Goal: Feedback & Contribution: Contribute content

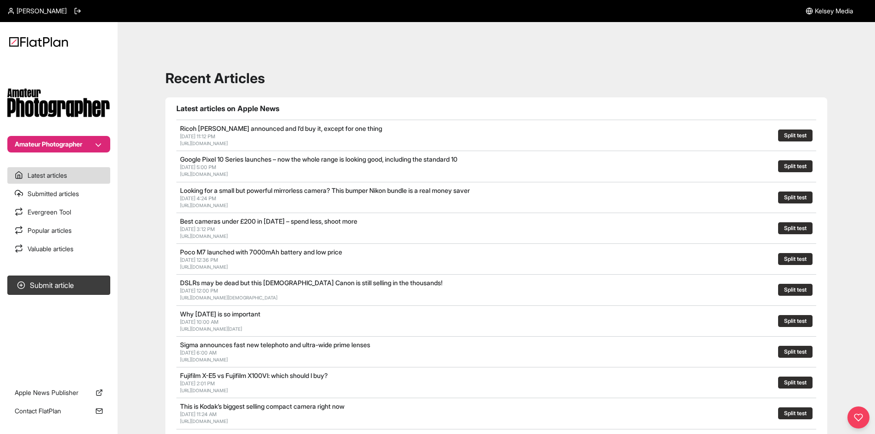
click at [63, 142] on button "Amateur Photographer" at bounding box center [58, 144] width 103 height 17
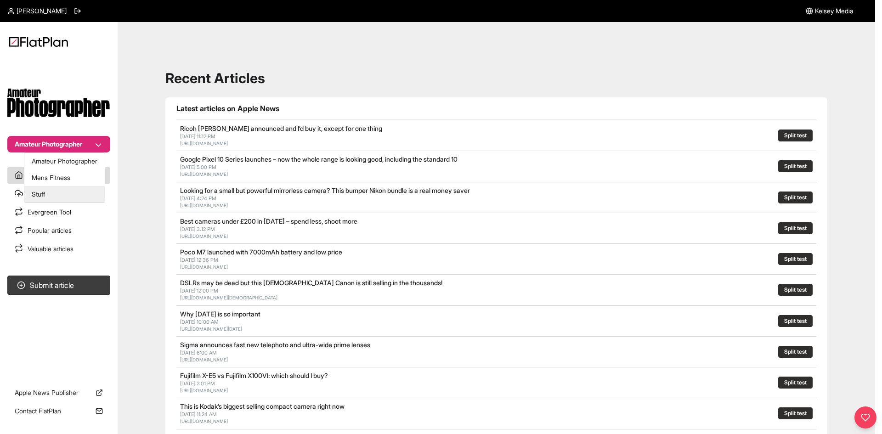
click at [59, 195] on button "Stuff" at bounding box center [64, 194] width 80 height 17
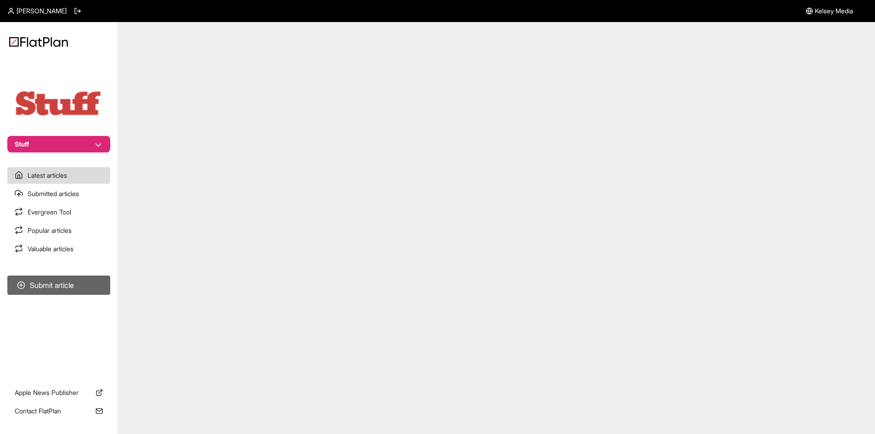
click at [78, 281] on button "Submit article" at bounding box center [58, 285] width 103 height 19
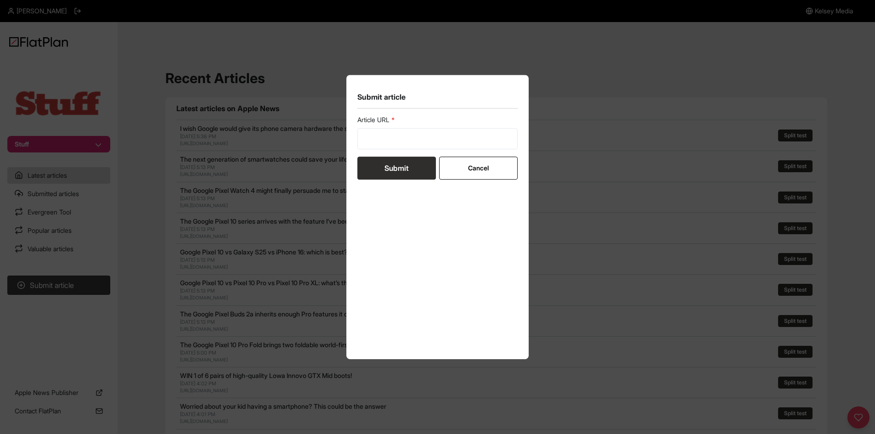
click at [356, 145] on section "Submit article Article URL Submit Cancel" at bounding box center [437, 217] width 183 height 285
click at [365, 146] on input "url" at bounding box center [437, 138] width 161 height 21
paste input "https://www.stuff.tv/review/lenovo-chromebook-14-plus-review/"
type input "https://www.stuff.tv/review/lenovo-chromebook-14-plus-review/"
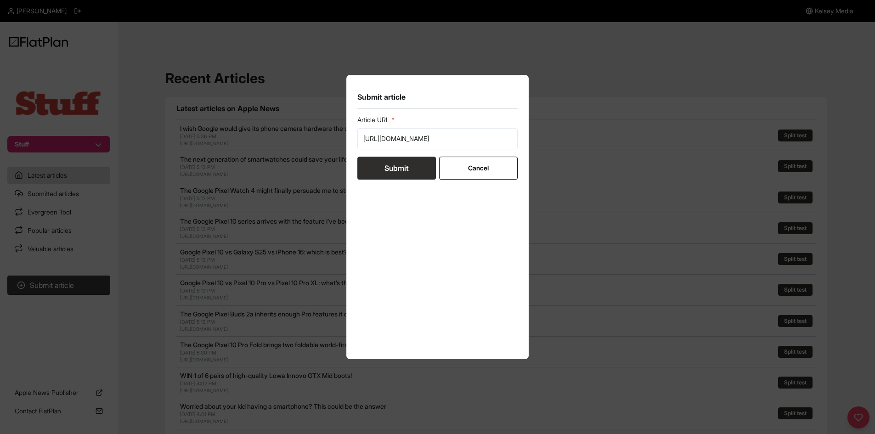
scroll to position [0, 0]
click at [381, 172] on button "Submit" at bounding box center [396, 168] width 79 height 23
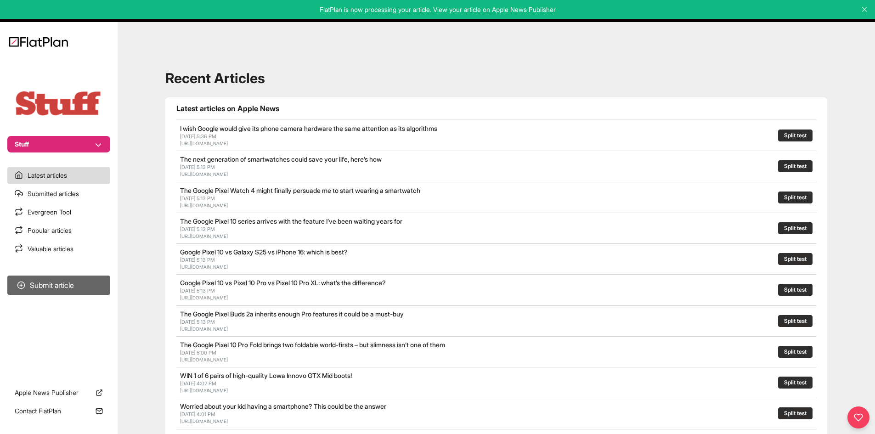
click at [73, 274] on section "Submit article" at bounding box center [59, 321] width 118 height 98
click at [73, 281] on button "Submit article" at bounding box center [58, 285] width 103 height 19
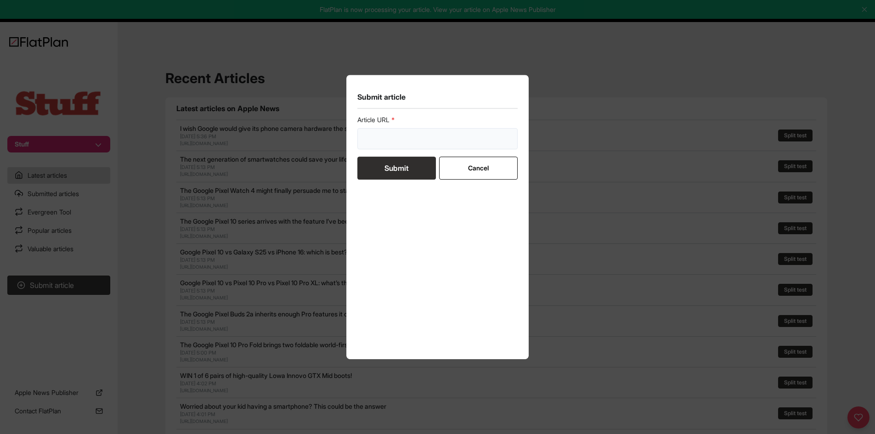
click at [393, 142] on input "url" at bounding box center [437, 138] width 161 height 21
paste input "https://www.stuff.tv/features/best-budget-tablets/"
type input "https://www.stuff.tv/features/best-budget-tablets/"
click at [388, 170] on button "Submit" at bounding box center [396, 168] width 79 height 23
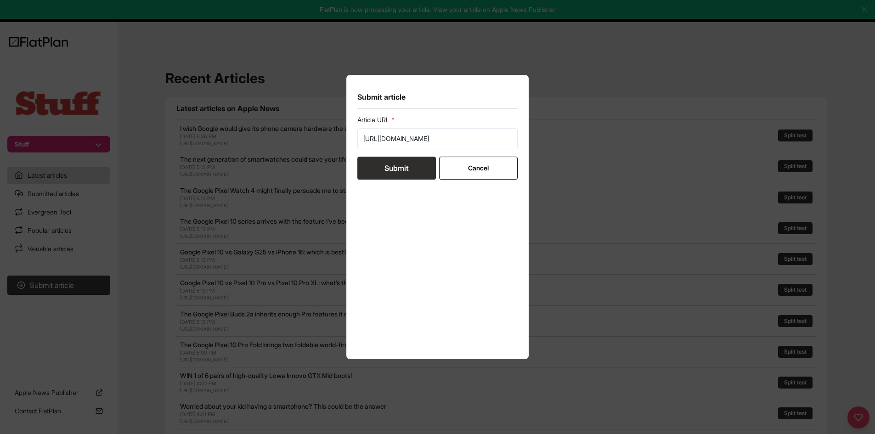
scroll to position [0, 0]
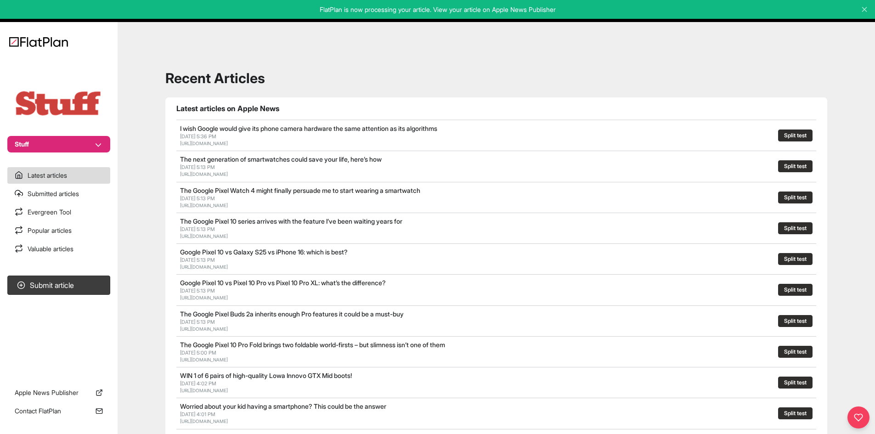
click at [82, 150] on button "Stuff" at bounding box center [58, 144] width 103 height 17
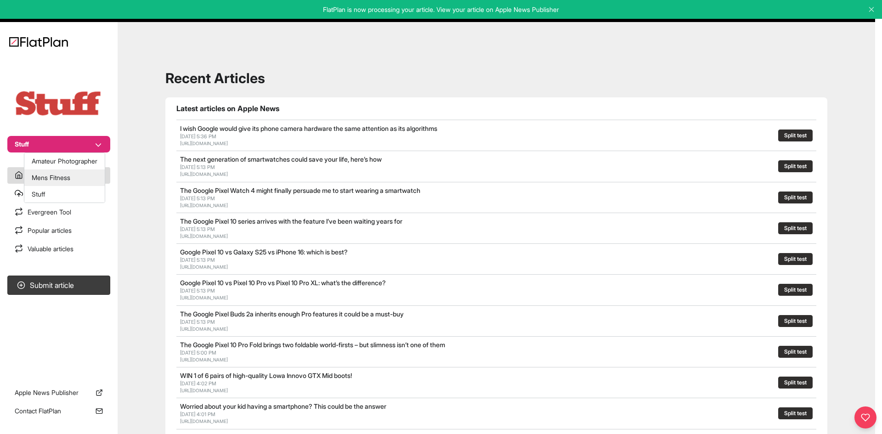
click at [78, 174] on button "Mens Fitness" at bounding box center [64, 178] width 80 height 17
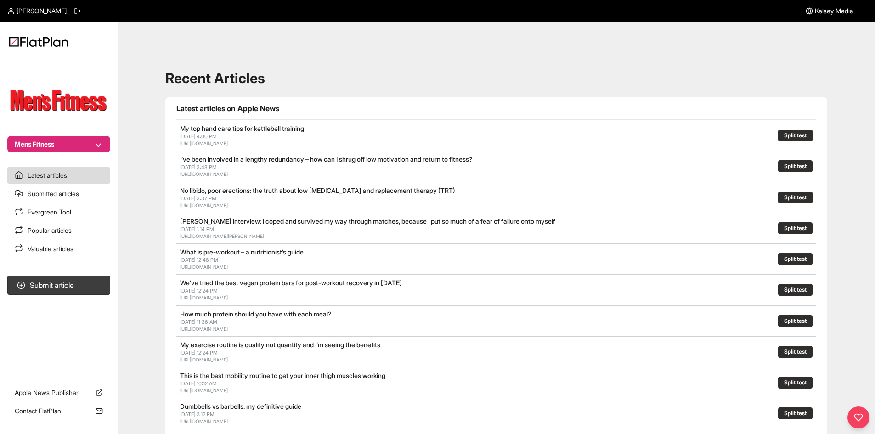
click at [51, 295] on section "Submit article" at bounding box center [59, 321] width 118 height 98
click at [102, 296] on section "Submit article" at bounding box center [59, 321] width 118 height 98
click at [104, 293] on button "Submit article" at bounding box center [58, 285] width 103 height 19
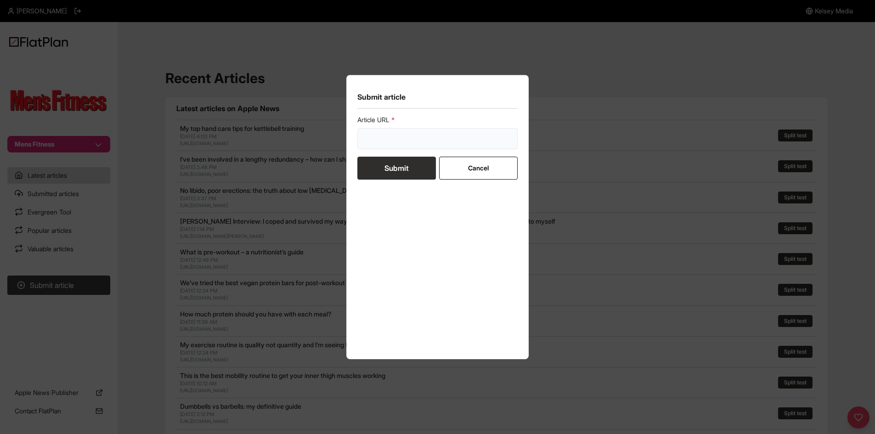
click at [434, 143] on input "url" at bounding box center [437, 138] width 161 height 21
paste input "https://mensfitness.co.uk/workouts/resistance-band-exercises-to-reduce-belly-fa…"
click at [404, 161] on form "Article URL https://mensfitness.co.uk/workouts/resistance-band-exercises-to-red…" at bounding box center [437, 147] width 161 height 64
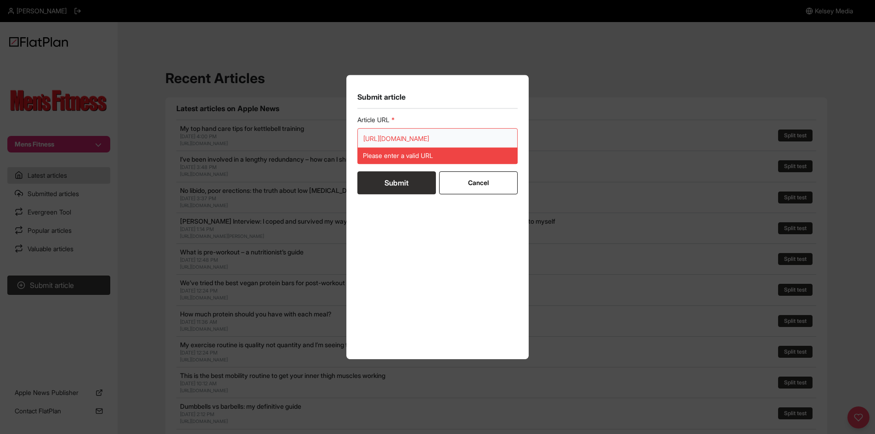
click at [382, 137] on input "https://mensfitness.co.uk/workouts/resistance-band-exercises-to-reduce-belly-fa…" at bounding box center [437, 138] width 161 height 21
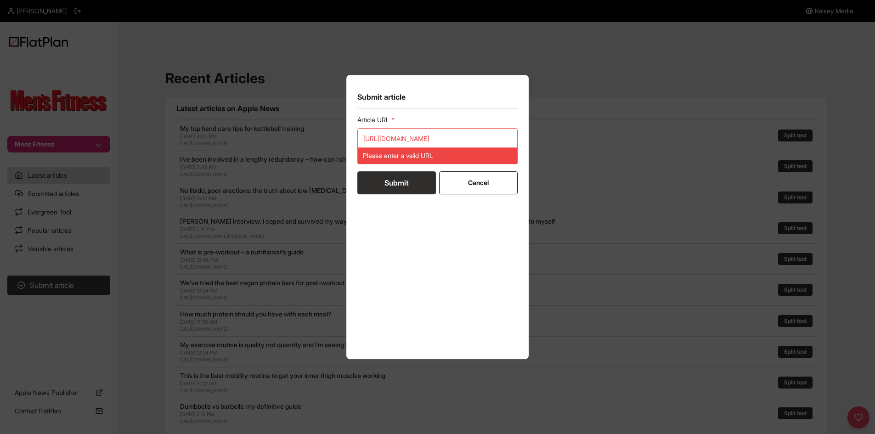
click at [391, 190] on button "Submit" at bounding box center [396, 182] width 79 height 23
click at [397, 137] on input "https://mensfitness.co.uk/workouts/resistance-band-exercises-to-reduce-belly-fa…" at bounding box center [437, 138] width 161 height 21
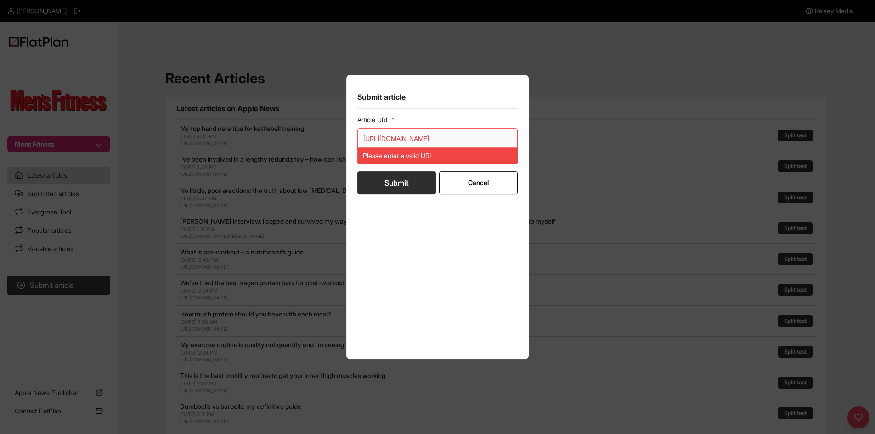
paste input "url"
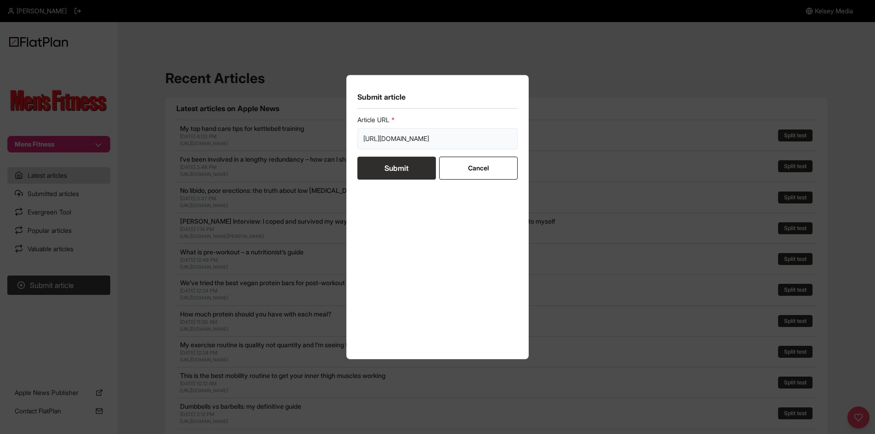
scroll to position [0, 106]
type input "https://mensfitness.co.uk/workouts/resistance-band-exercises-to-reduce-belly-fa…"
click at [397, 177] on button "Submit" at bounding box center [396, 168] width 79 height 23
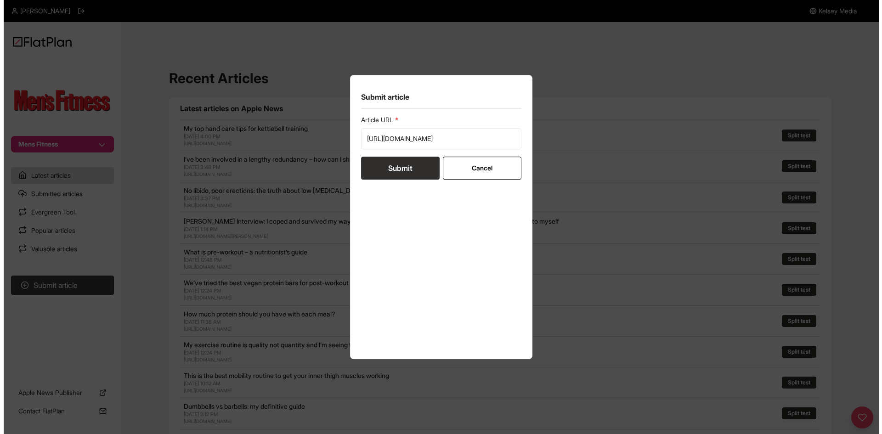
scroll to position [0, 0]
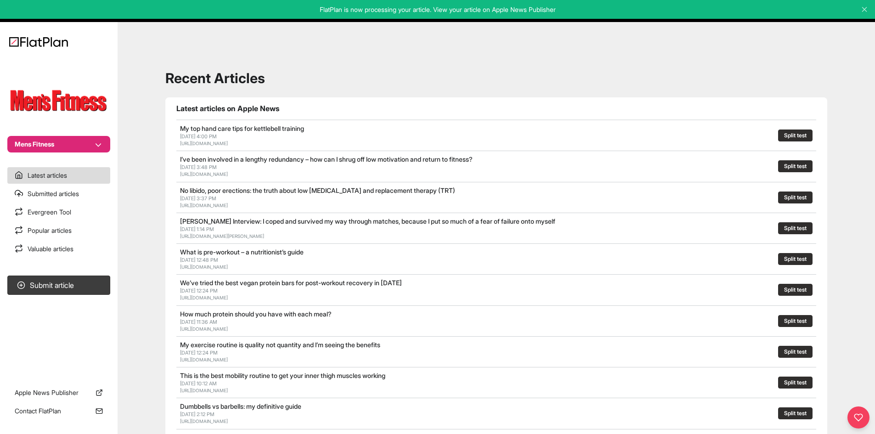
click at [99, 145] on button "Mens Fitness" at bounding box center [58, 144] width 103 height 17
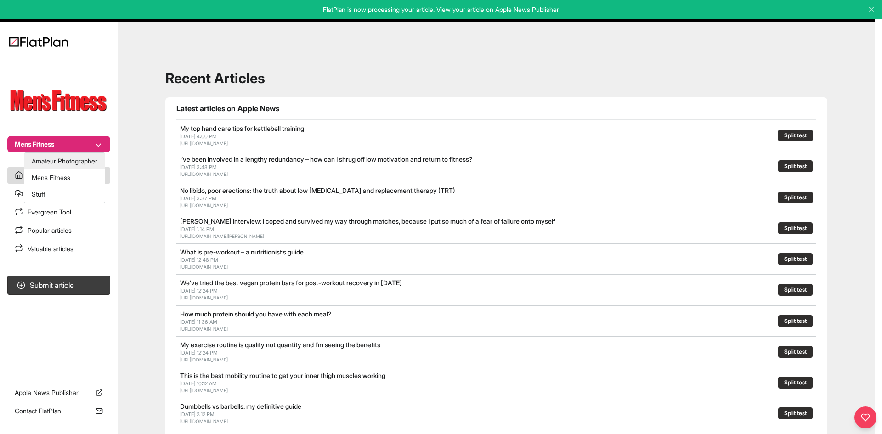
click at [80, 156] on button "Amateur Photographer" at bounding box center [64, 161] width 80 height 17
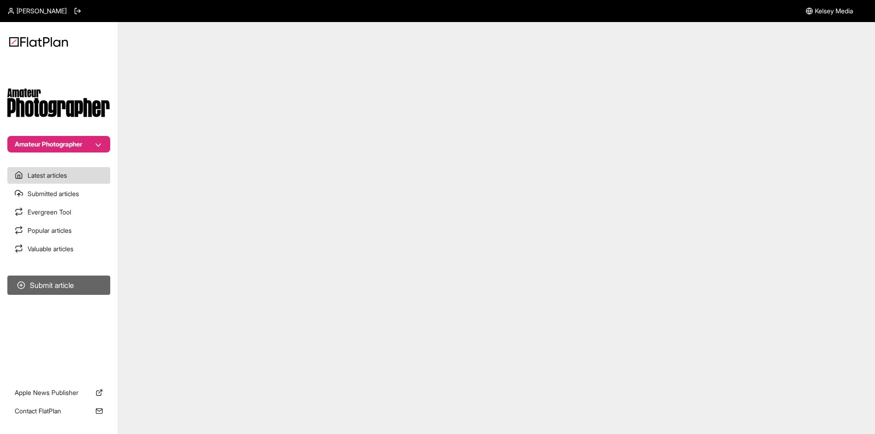
click at [84, 286] on button "Submit article" at bounding box center [58, 285] width 103 height 19
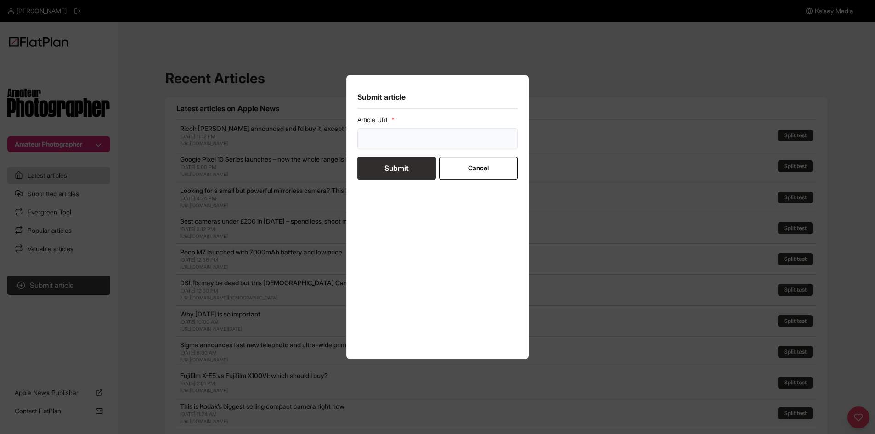
click at [367, 138] on input "url" at bounding box center [437, 138] width 161 height 21
paste input "https://amateurphotographer.com/buying-advice/best-camera-phones-for-photograph…"
type input "https://amateurphotographer.com/buying-advice/best-camera-phones-for-photograph…"
click at [374, 164] on button "Submit" at bounding box center [396, 168] width 79 height 23
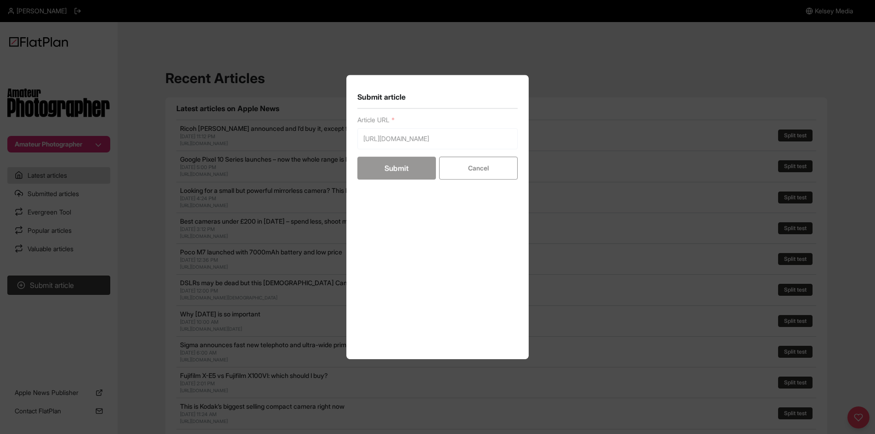
scroll to position [0, 0]
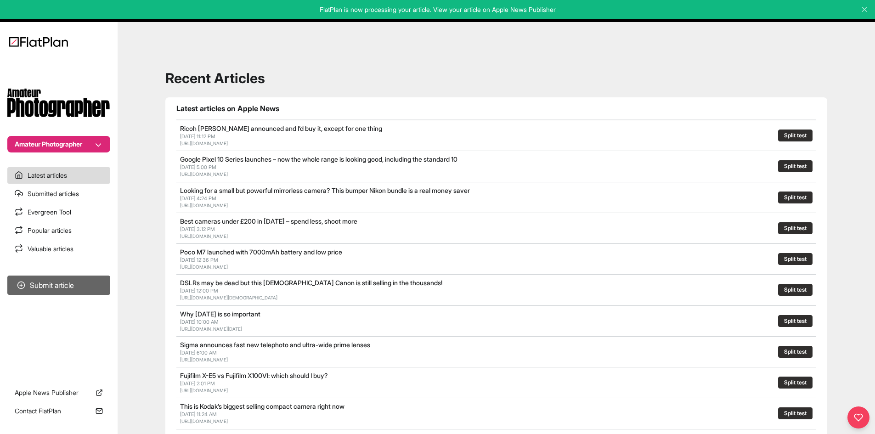
click at [59, 289] on button "Submit article" at bounding box center [58, 285] width 103 height 19
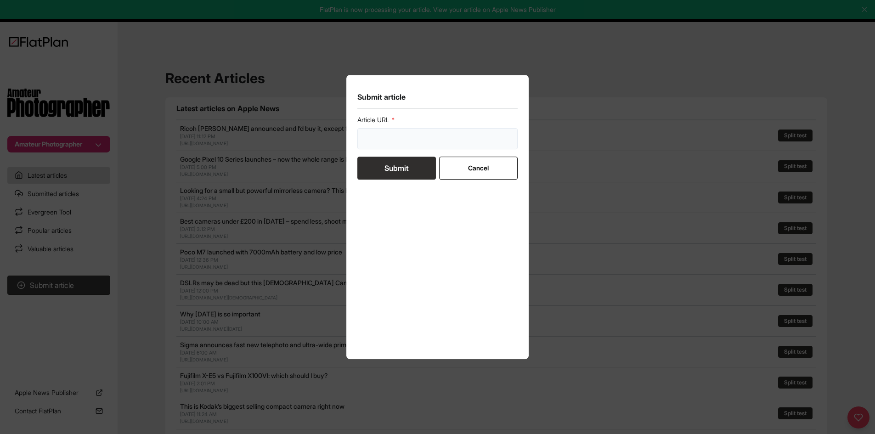
drag, startPoint x: 385, startPoint y: 145, endPoint x: 383, endPoint y: 151, distance: 7.0
click at [385, 145] on input "url" at bounding box center [437, 138] width 161 height 21
paste input "https://amateurphotographer.com/buying-advice/best-cameras-under-200-200/"
type input "https://amateurphotographer.com/buying-advice/best-cameras-under-200-200/"
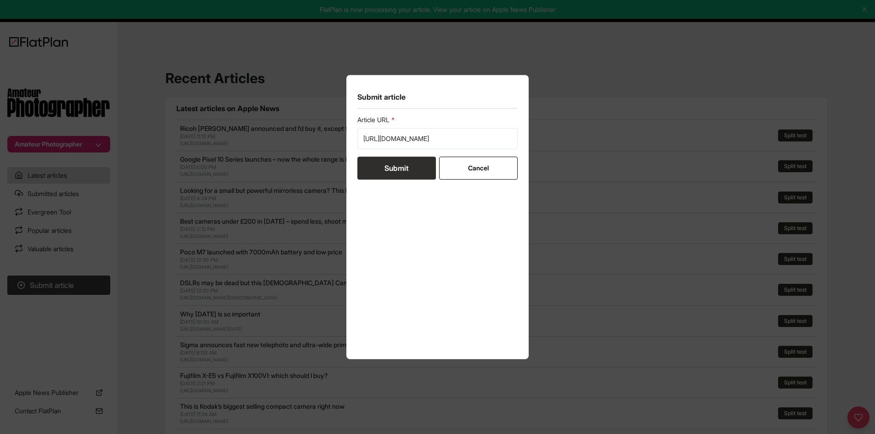
click at [385, 163] on button "Submit" at bounding box center [396, 168] width 79 height 23
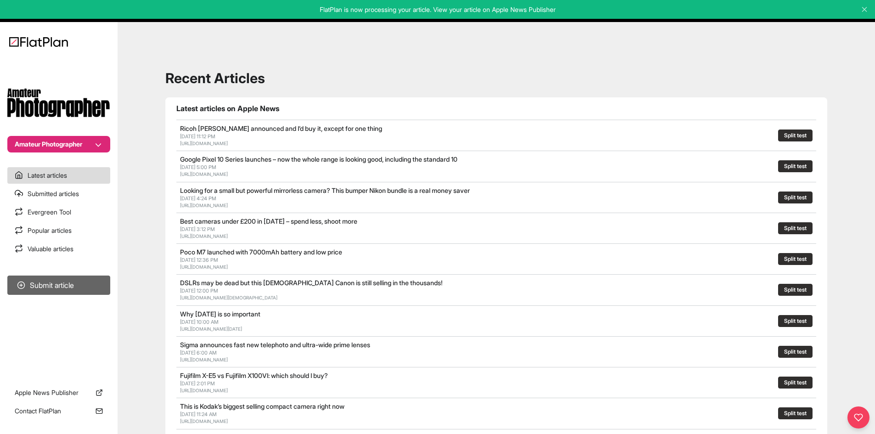
click at [86, 289] on button "Submit article" at bounding box center [58, 285] width 103 height 19
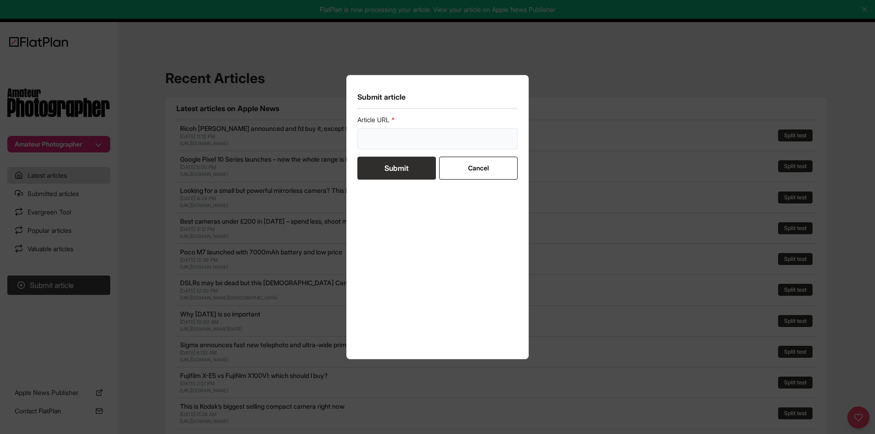
click at [395, 143] on input "url" at bounding box center [437, 138] width 161 height 21
click at [387, 159] on form "Article URL V Submit Cancel" at bounding box center [437, 147] width 161 height 64
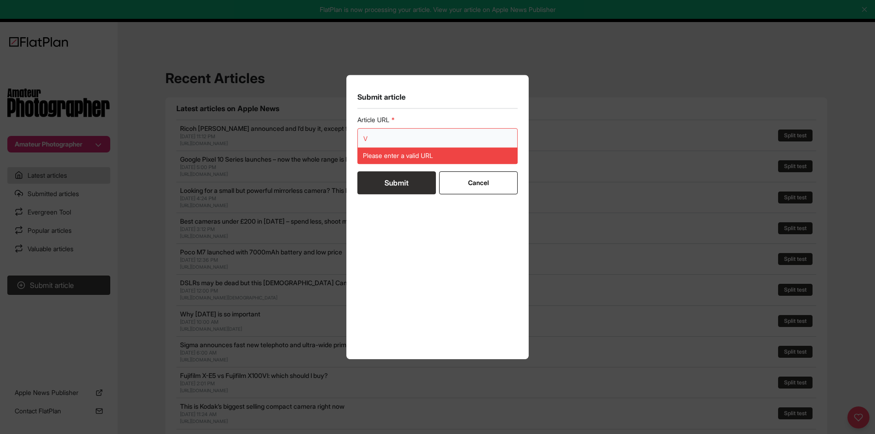
click at [380, 137] on input "V" at bounding box center [437, 138] width 161 height 21
click at [374, 133] on input "V" at bounding box center [437, 138] width 161 height 21
click at [375, 133] on input "V" at bounding box center [437, 138] width 161 height 21
paste input "https://amateurphotographer.com/technique/improve-your-photography/how-to-photo…"
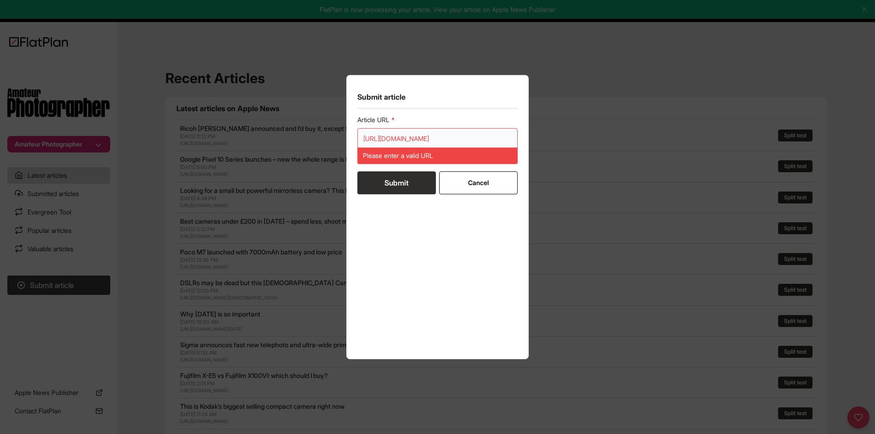
scroll to position [0, 219]
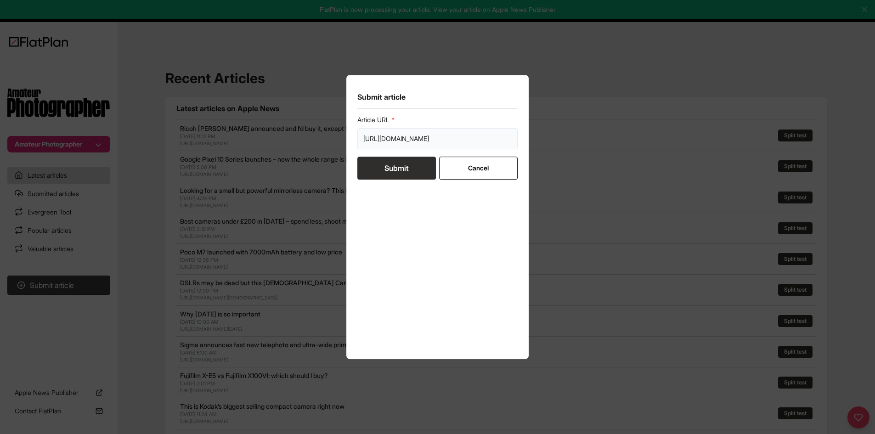
type input "https://amateurphotographer.com/technique/improve-your-photography/how-to-photo…"
click at [382, 174] on button "Submit" at bounding box center [396, 168] width 79 height 23
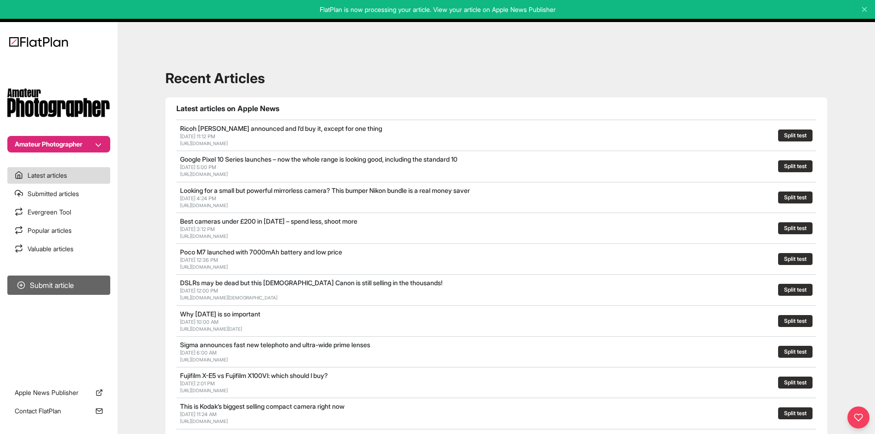
click at [97, 282] on button "Submit article" at bounding box center [58, 285] width 103 height 19
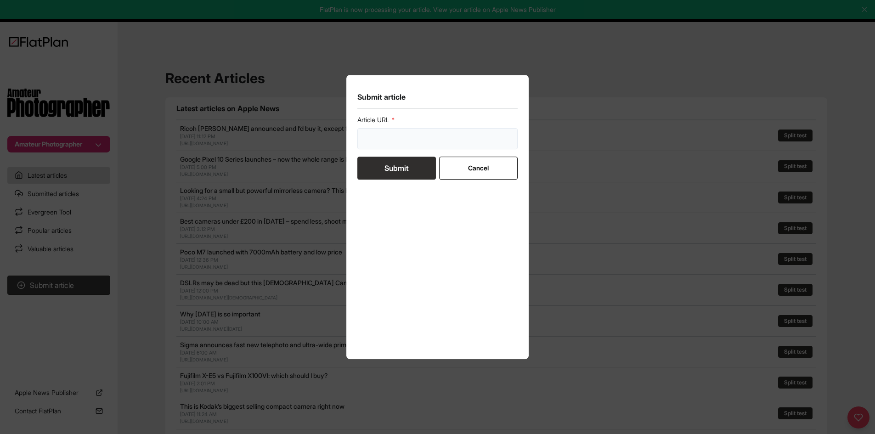
drag, startPoint x: 391, startPoint y: 147, endPoint x: 391, endPoint y: 154, distance: 6.9
click at [391, 147] on input "url" at bounding box center [437, 138] width 161 height 21
paste input "https://amateurphotographer.com/latest/articles/ap-picture-of-the-week-your-bes…"
type input "https://amateurphotographer.com/latest/articles/ap-picture-of-the-week-your-bes…"
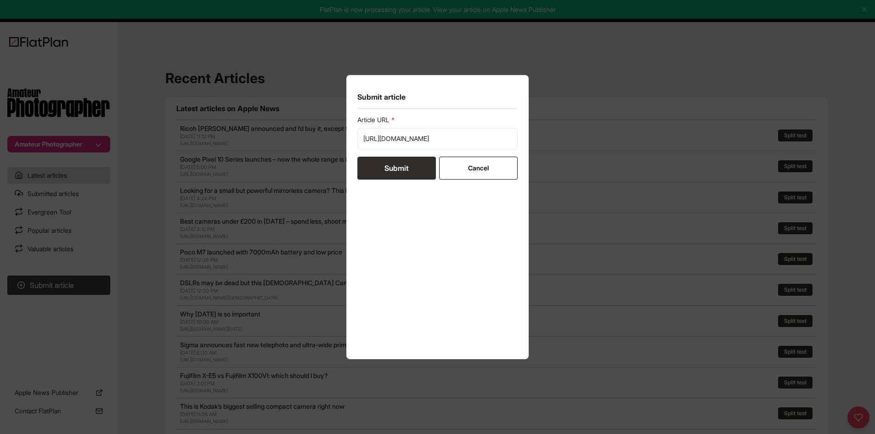
click at [392, 162] on button "Submit" at bounding box center [396, 168] width 79 height 23
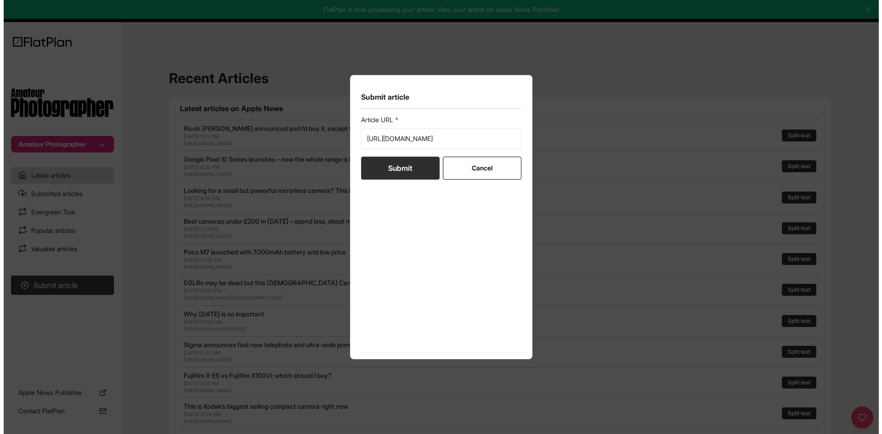
scroll to position [0, 0]
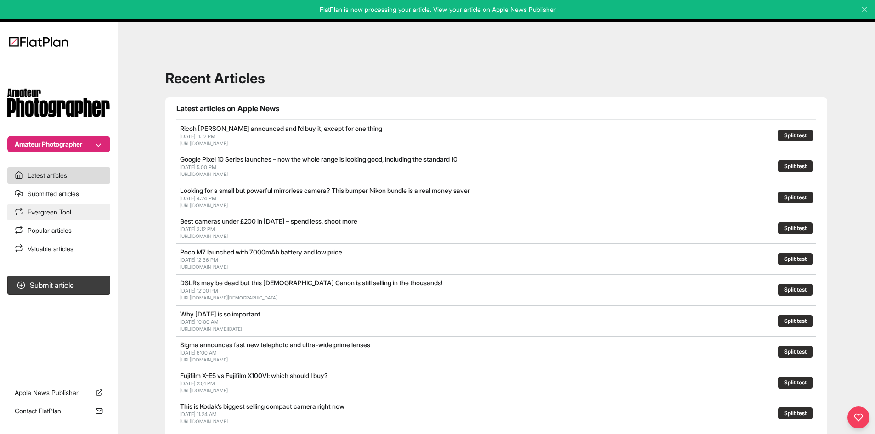
click at [59, 217] on link "Evergreen Tool" at bounding box center [58, 212] width 103 height 17
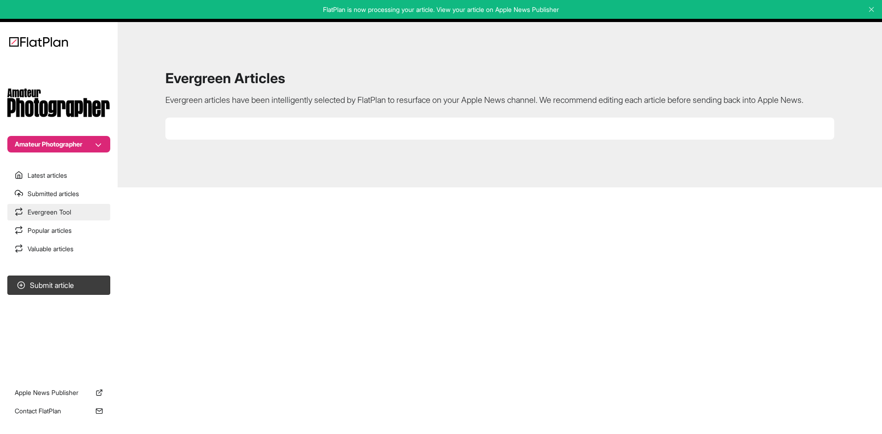
click at [59, 217] on link "Evergreen Tool" at bounding box center [58, 212] width 103 height 17
click at [85, 145] on button "Amateur Photographer" at bounding box center [58, 144] width 103 height 17
click at [74, 192] on button "Stuff" at bounding box center [64, 194] width 80 height 17
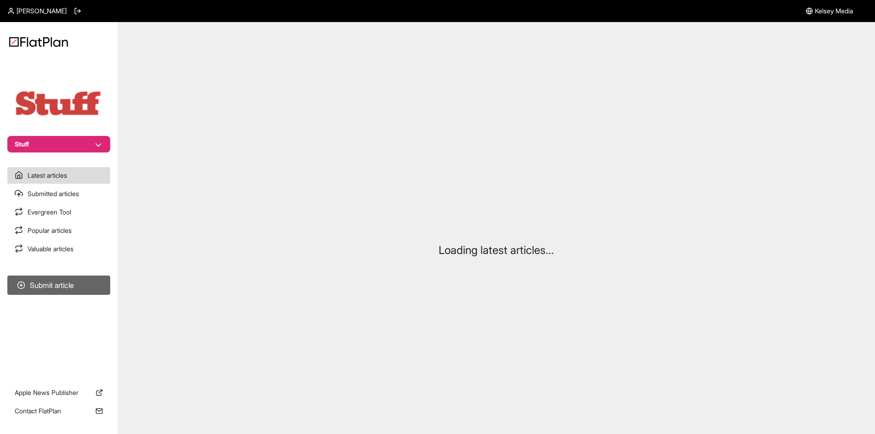
click at [78, 278] on button "Submit article" at bounding box center [58, 285] width 103 height 19
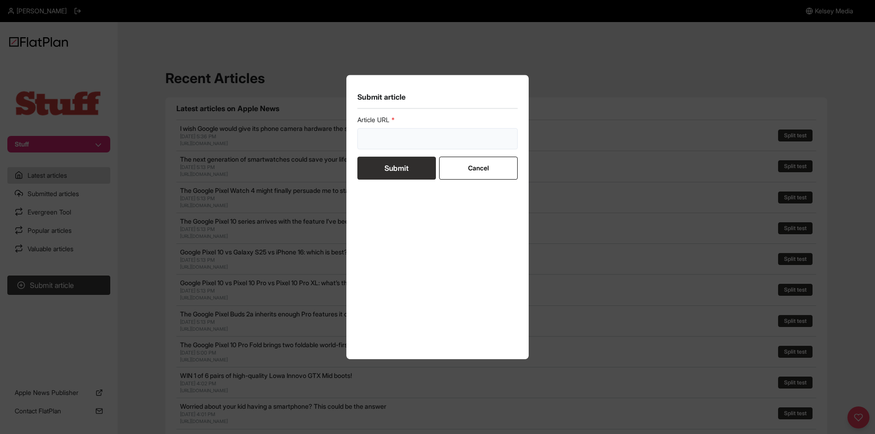
click at [398, 142] on input "url" at bounding box center [437, 138] width 161 height 21
paste input "[URL][DOMAIN_NAME]"
type input "[URL][DOMAIN_NAME]"
click at [386, 171] on button "Submit" at bounding box center [396, 168] width 79 height 23
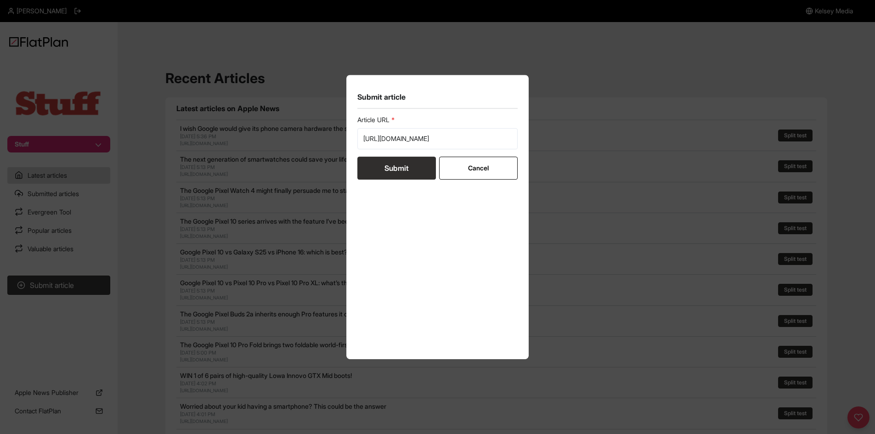
scroll to position [0, 0]
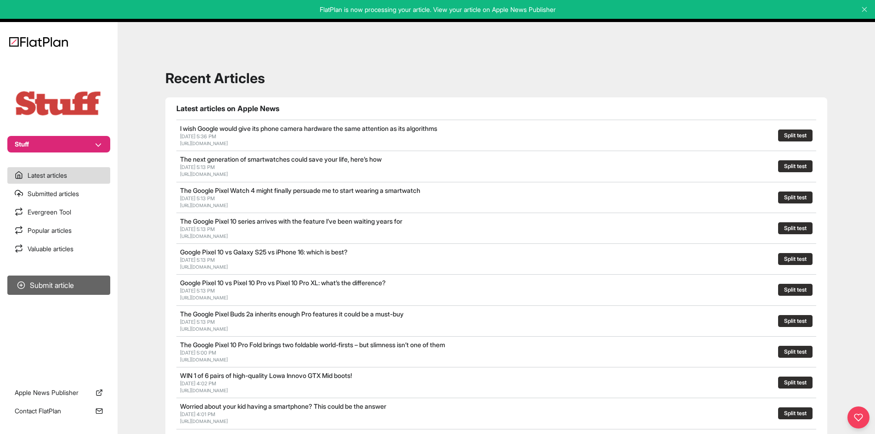
click at [80, 277] on button "Submit article" at bounding box center [58, 285] width 103 height 19
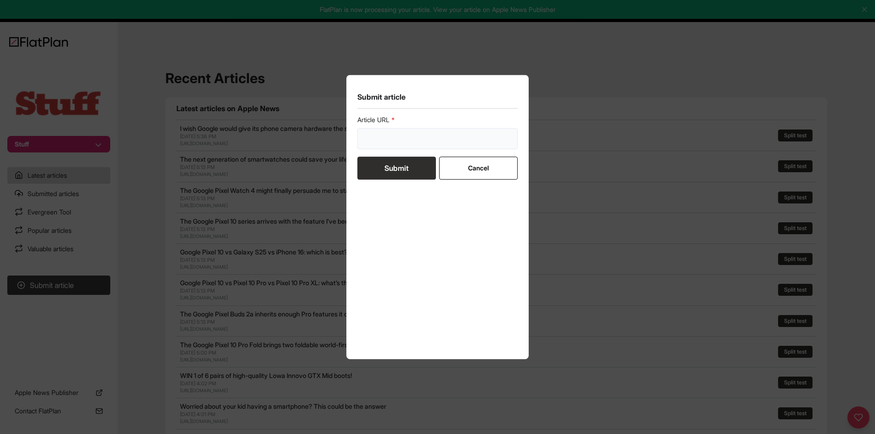
click at [360, 141] on input "url" at bounding box center [437, 138] width 161 height 21
paste input "[URL][DOMAIN_NAME]"
type input "[URL][DOMAIN_NAME]"
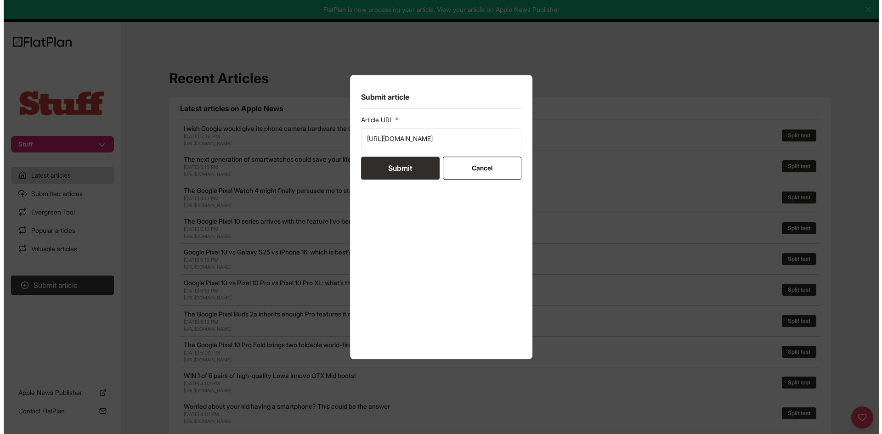
scroll to position [0, 0]
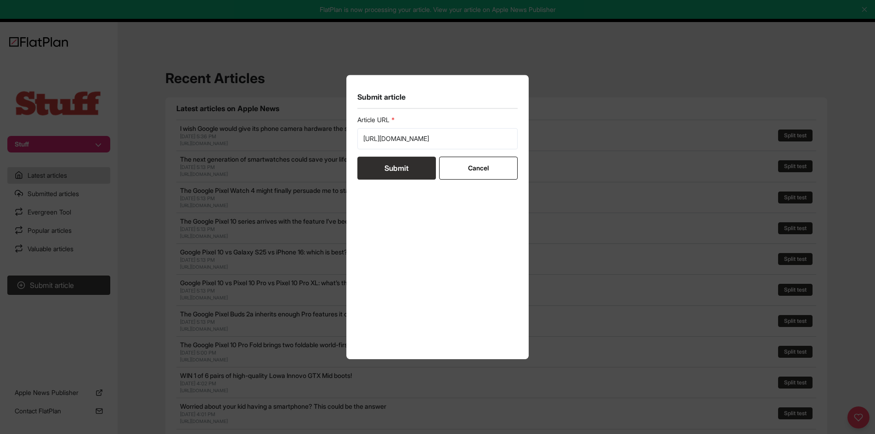
click at [379, 166] on button "Submit" at bounding box center [396, 168] width 79 height 23
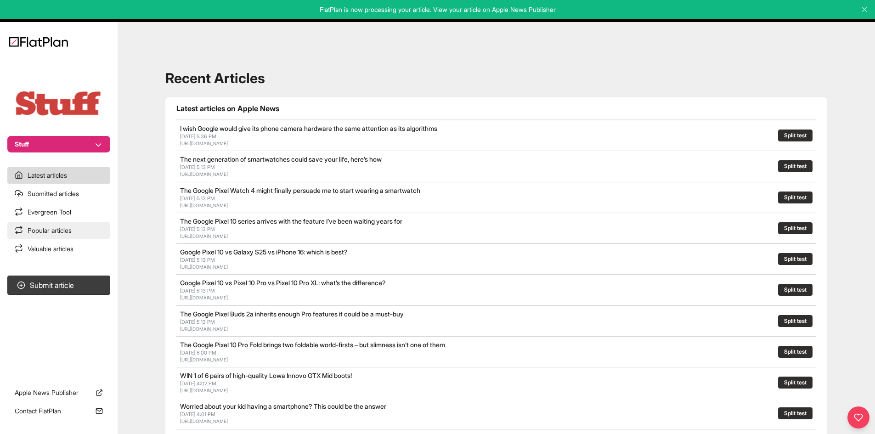
click at [74, 235] on link "Popular articles" at bounding box center [58, 230] width 103 height 17
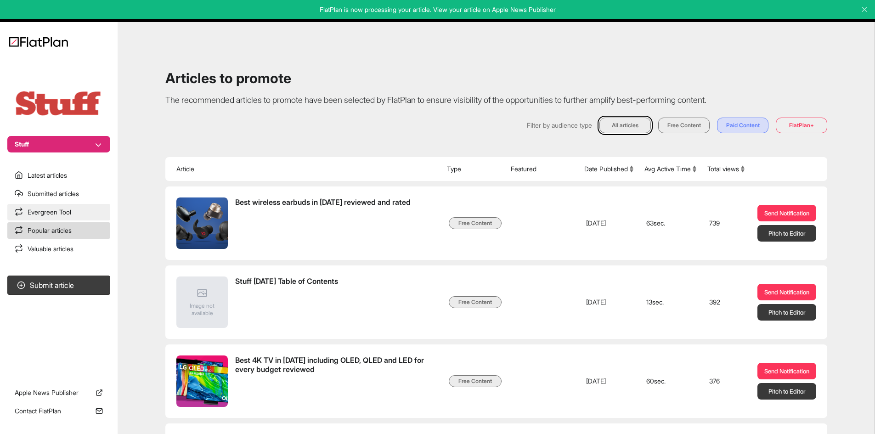
click at [73, 218] on link "Evergreen Tool" at bounding box center [58, 212] width 103 height 17
